Goal: Check status: Check status

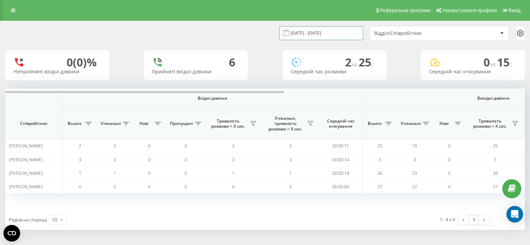
click at [312, 34] on input "[DATE] - [DATE]" at bounding box center [321, 33] width 84 height 14
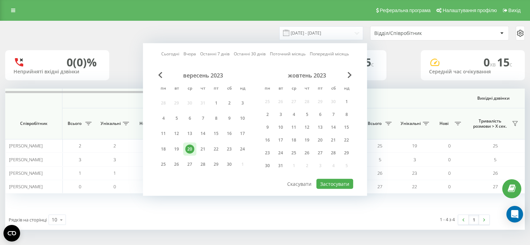
click at [169, 53] on link "Сьогодні" at bounding box center [170, 54] width 18 height 7
click at [329, 181] on button "Застосувати" at bounding box center [334, 184] width 37 height 10
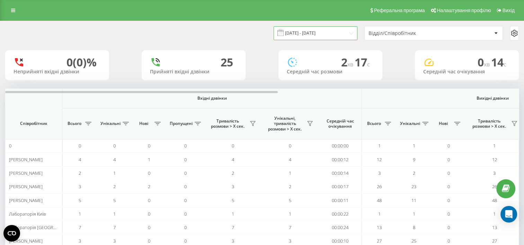
click at [293, 33] on input "23.09.2025 - 23.09.2025" at bounding box center [316, 33] width 84 height 14
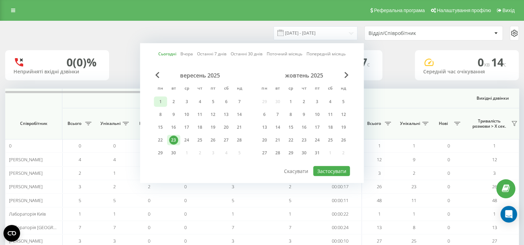
click at [163, 101] on div "1" at bounding box center [160, 101] width 9 height 9
click at [175, 139] on div "23" at bounding box center [173, 140] width 9 height 9
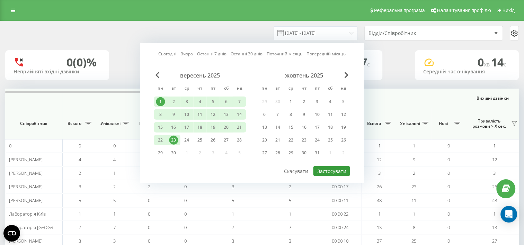
click at [336, 171] on button "Застосувати" at bounding box center [331, 171] width 37 height 10
type input "[DATE] - [DATE]"
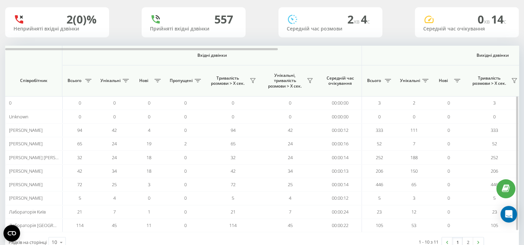
scroll to position [62, 0]
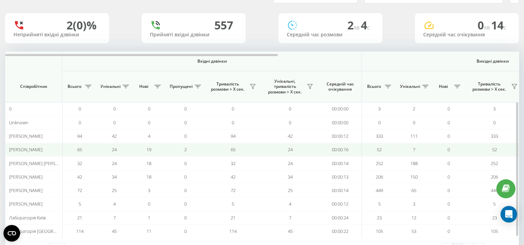
scroll to position [62, 0]
